Goal: Task Accomplishment & Management: Book appointment/travel/reservation

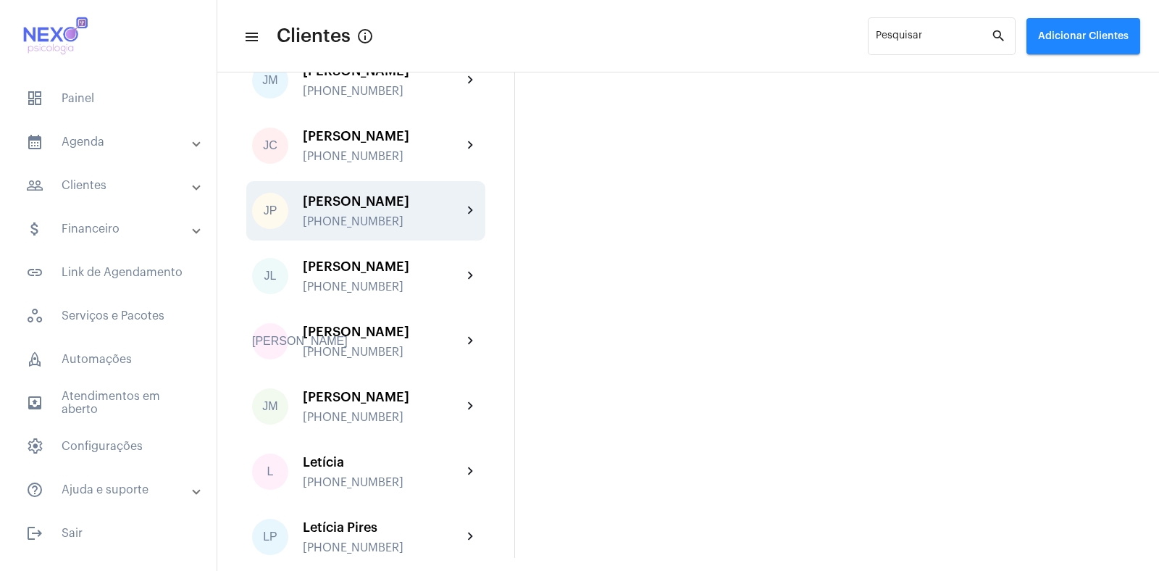
scroll to position [905, 0]
click at [374, 227] on div "[PERSON_NAME] [PHONE_NUMBER]" at bounding box center [382, 210] width 159 height 34
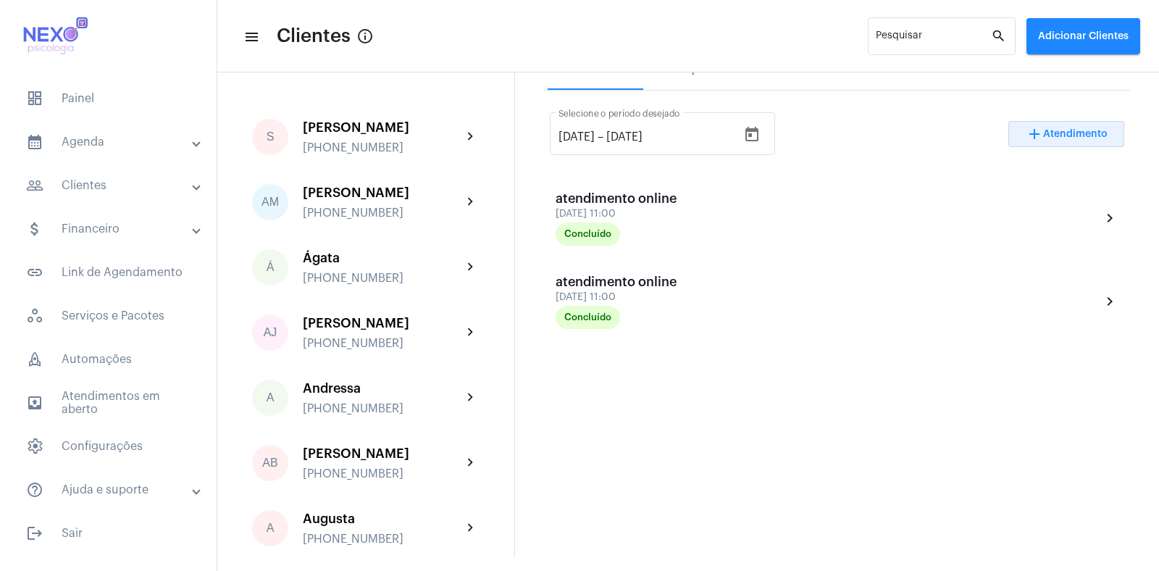
click at [1061, 134] on span "Atendimento" at bounding box center [1075, 134] width 64 height 10
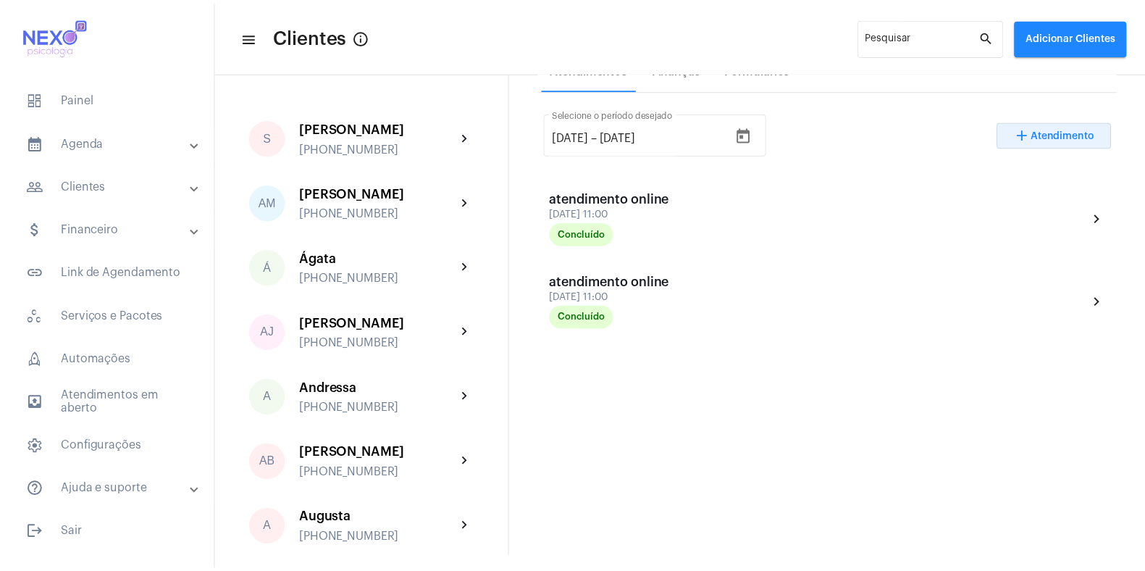
scroll to position [273, 0]
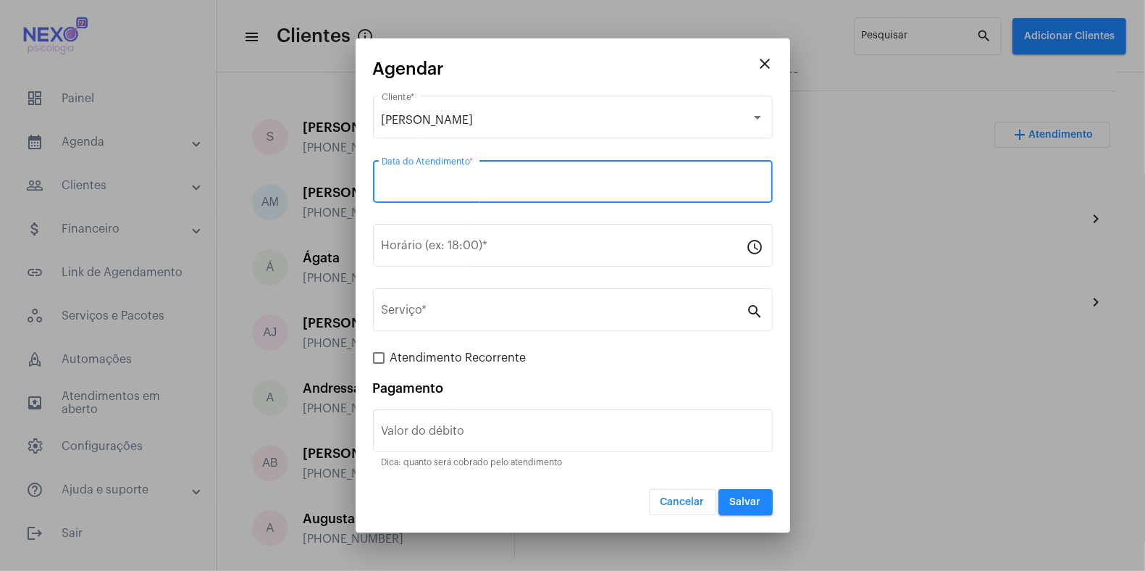
click at [506, 184] on input "Data do Atendimento *" at bounding box center [573, 184] width 382 height 13
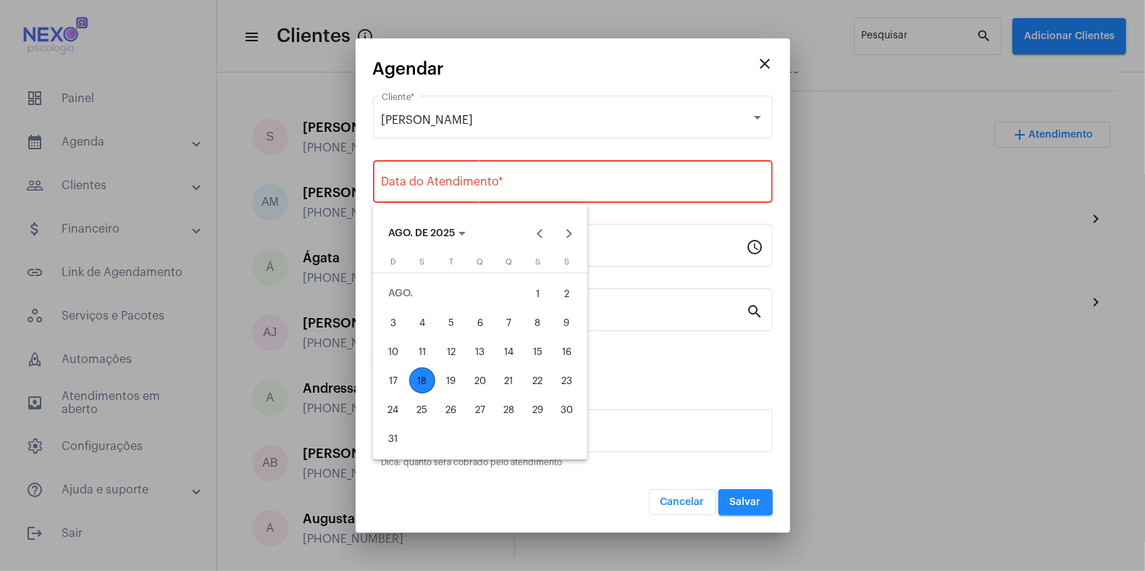
click at [426, 380] on div "18" at bounding box center [422, 380] width 26 height 26
type input "[DATE]"
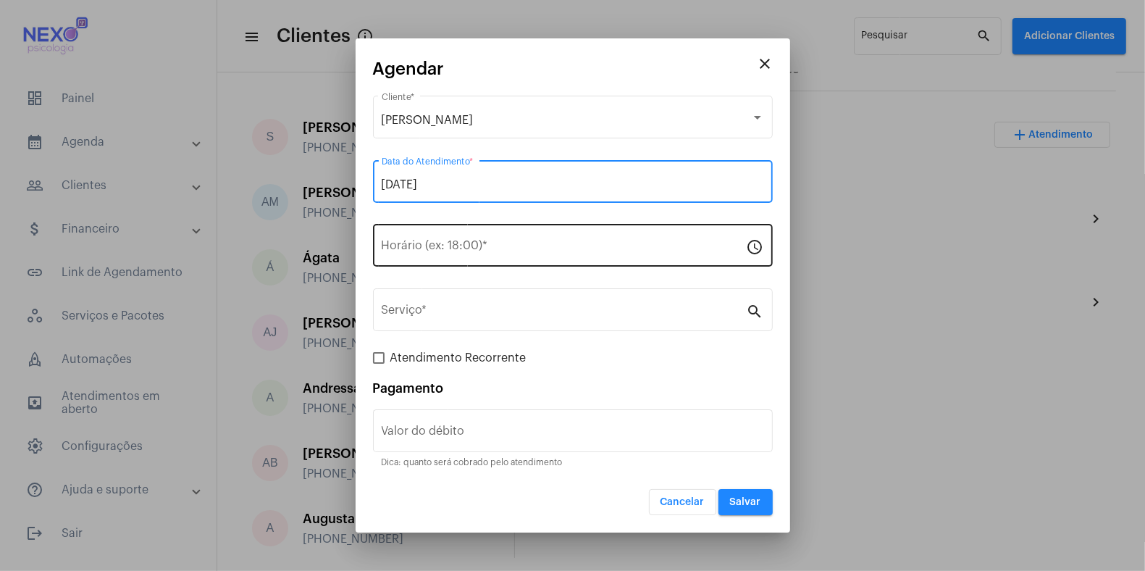
click at [477, 241] on div "Horário (ex: 18:00) *" at bounding box center [564, 244] width 365 height 46
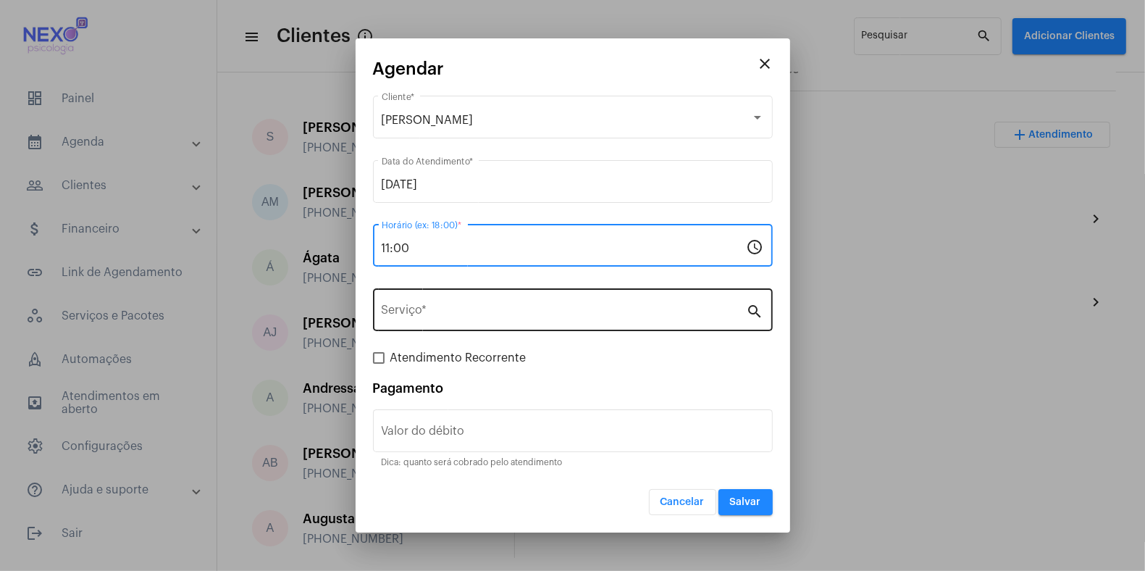
type input "11:00"
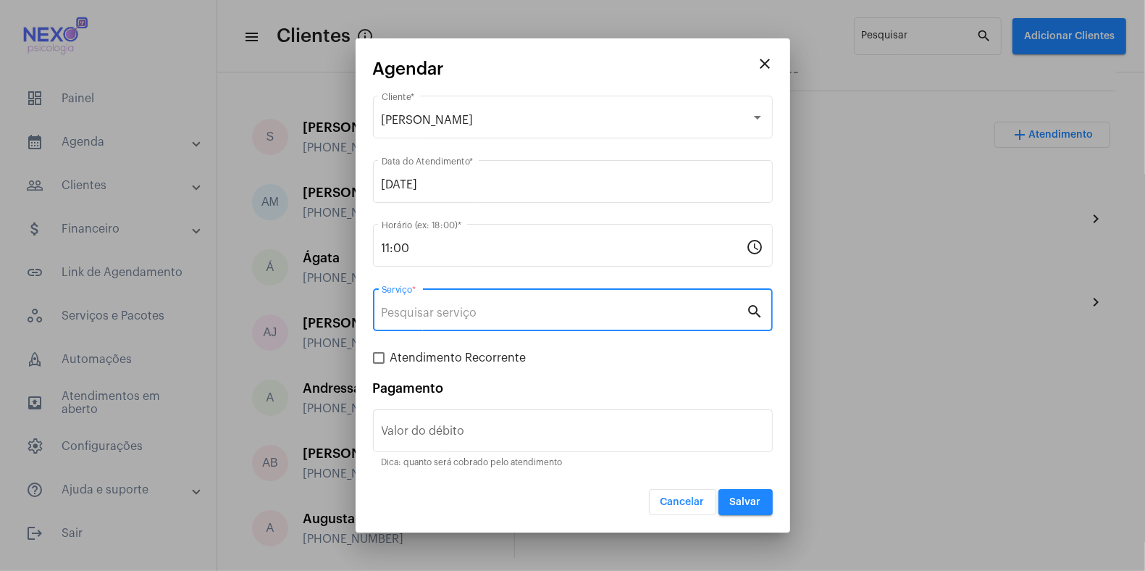
click at [541, 317] on input "Serviço *" at bounding box center [564, 312] width 365 height 13
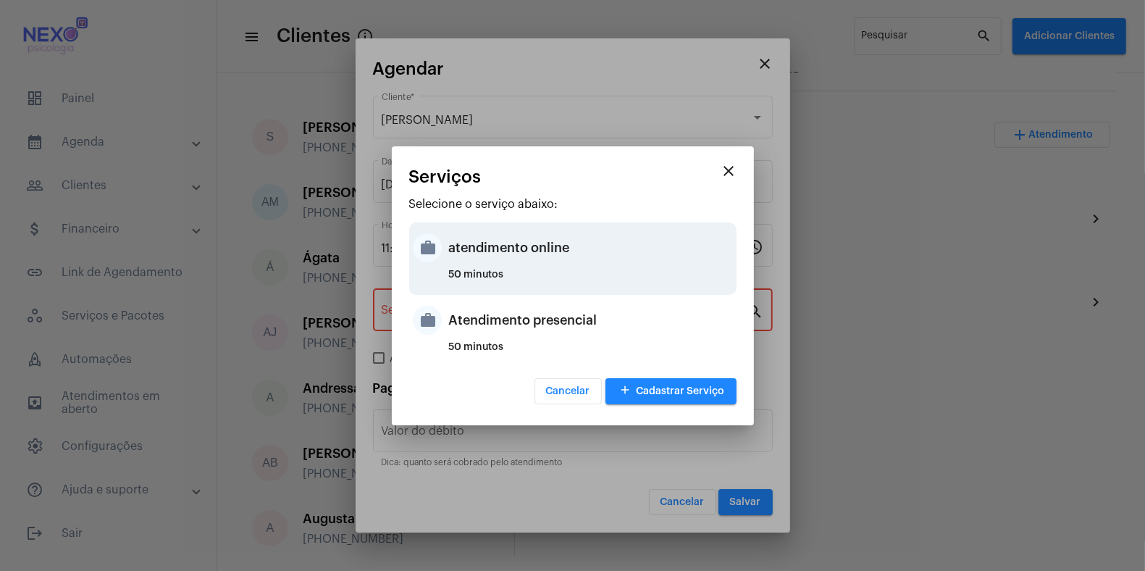
click at [553, 250] on div "atendimento online" at bounding box center [591, 247] width 284 height 43
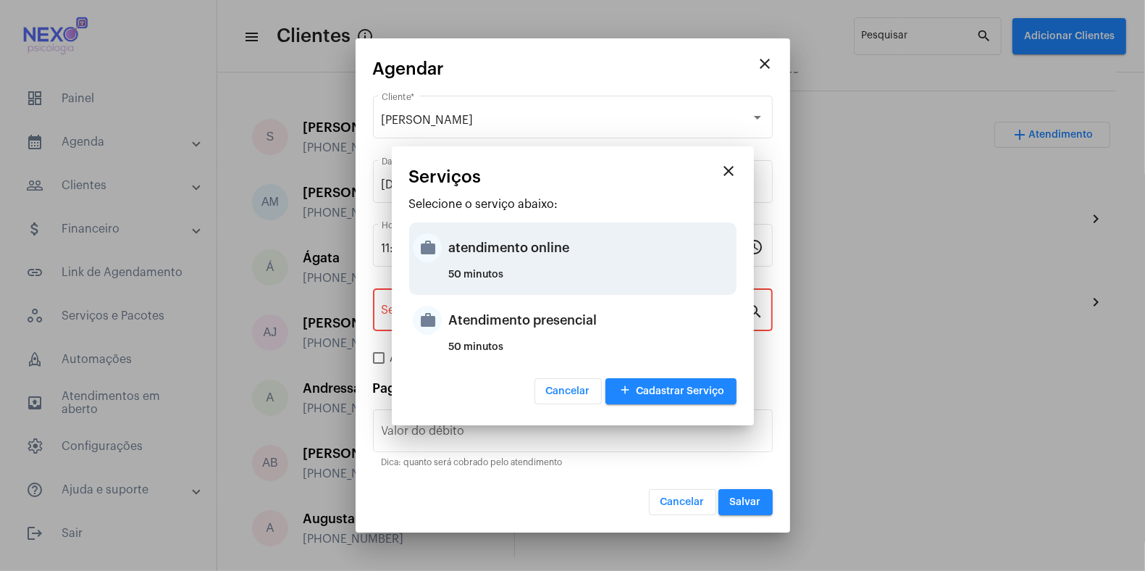
type input "atendimento online"
type input "R$ 150"
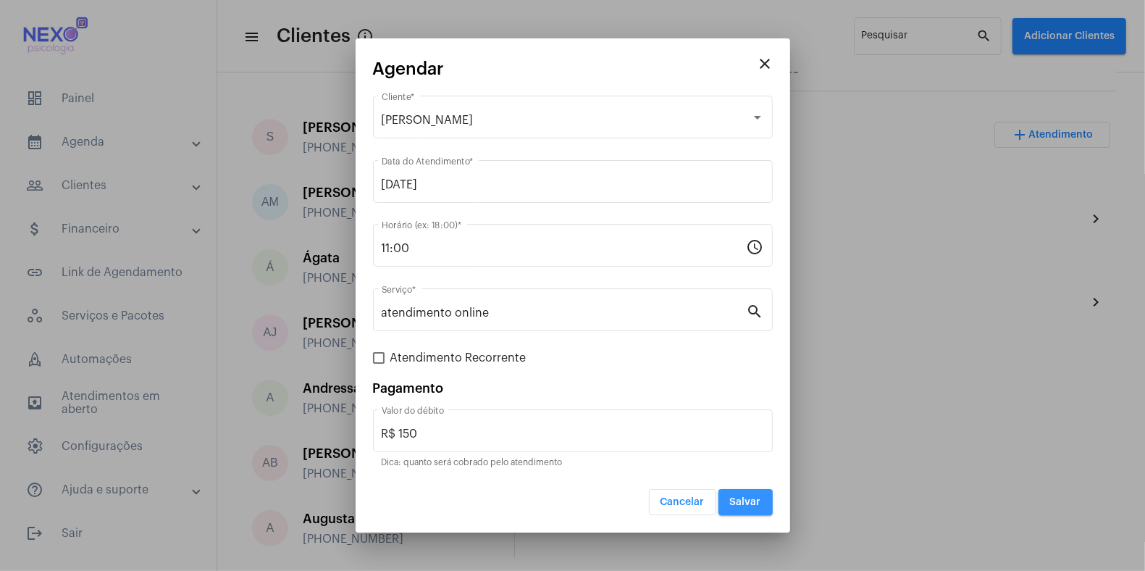
click at [743, 497] on span "Salvar" at bounding box center [745, 502] width 31 height 10
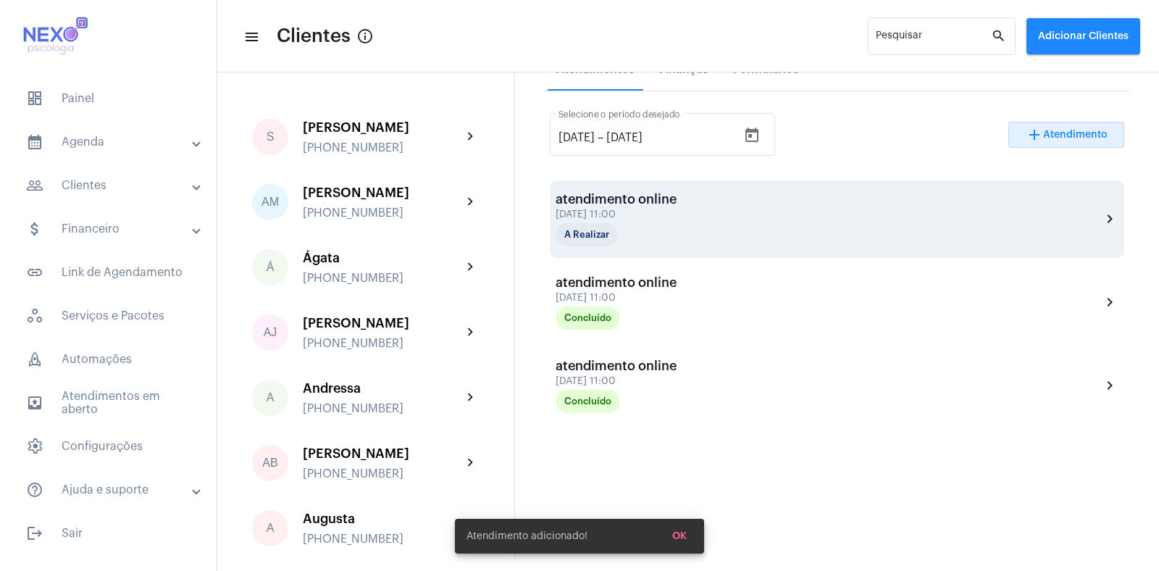
click at [603, 198] on div "atendimento online" at bounding box center [628, 199] width 145 height 14
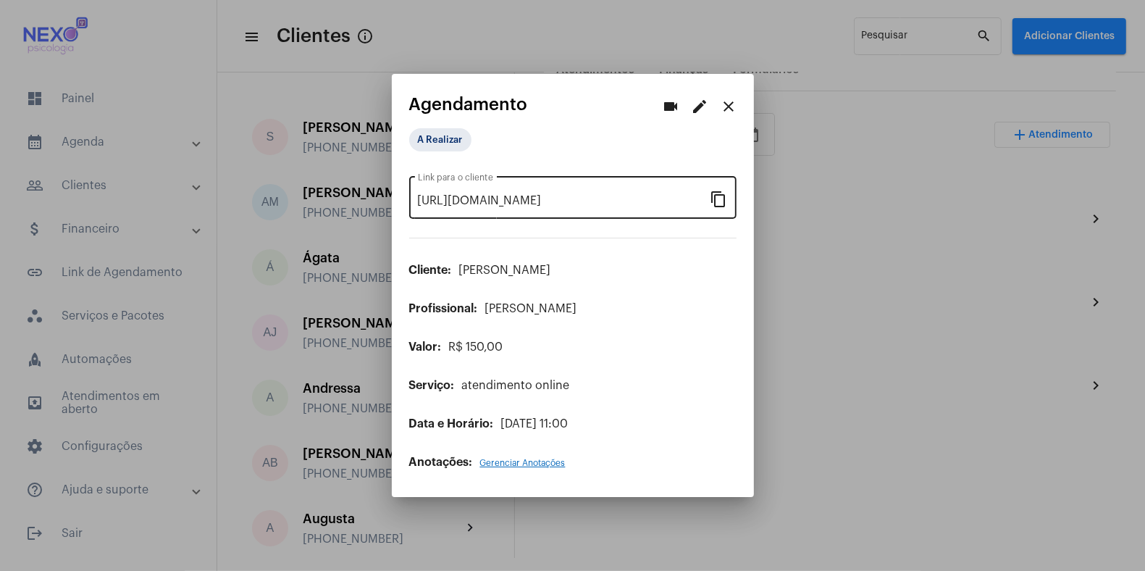
click at [722, 196] on mat-icon "content_copy" at bounding box center [719, 198] width 17 height 17
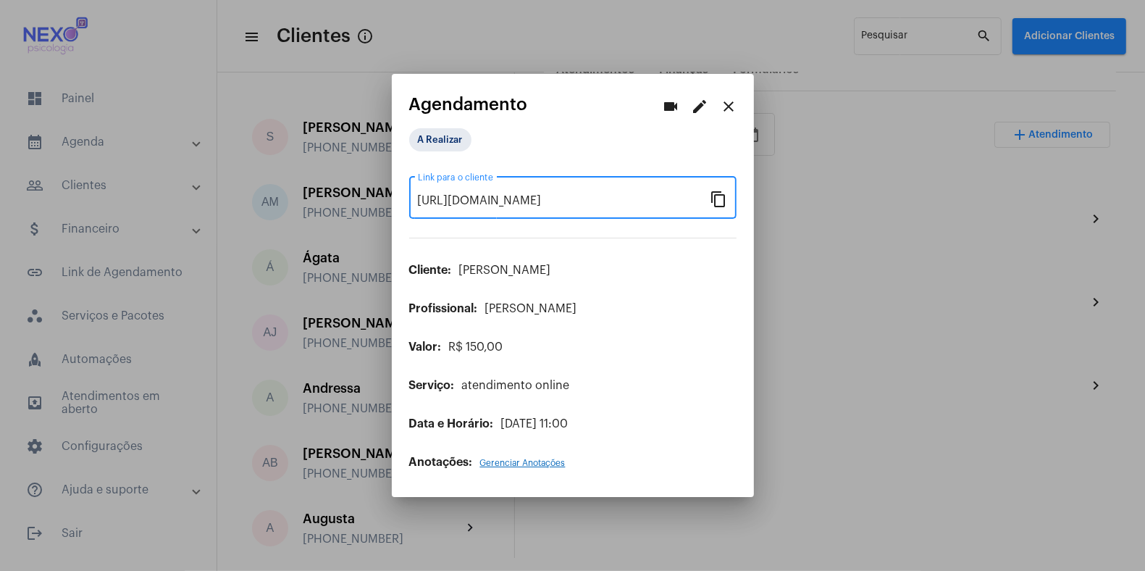
click at [731, 102] on mat-icon "close" at bounding box center [729, 106] width 17 height 17
